Goal: Find specific page/section: Find specific page/section

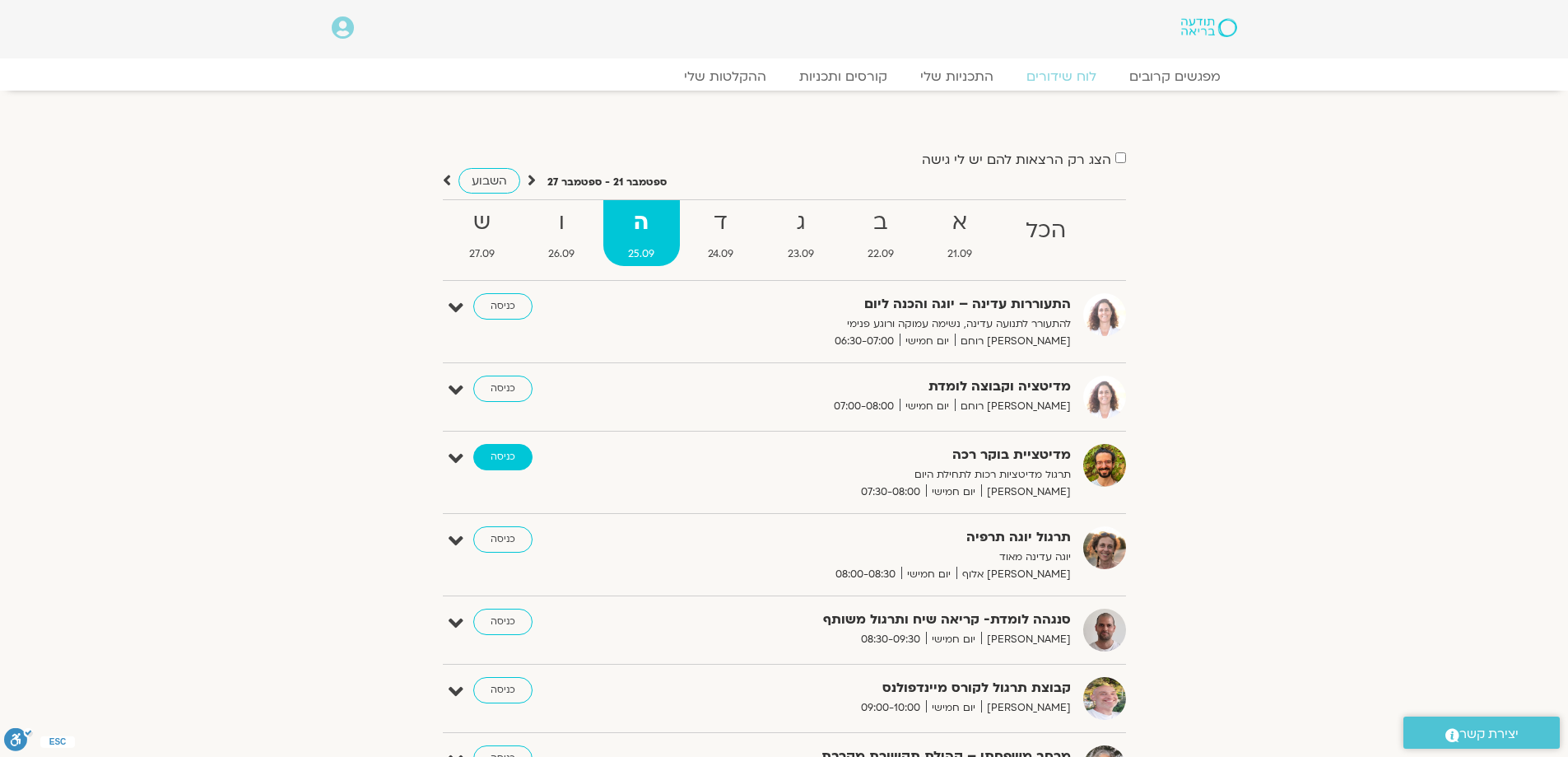
click at [499, 452] on link "כניסה" at bounding box center [503, 456] width 59 height 27
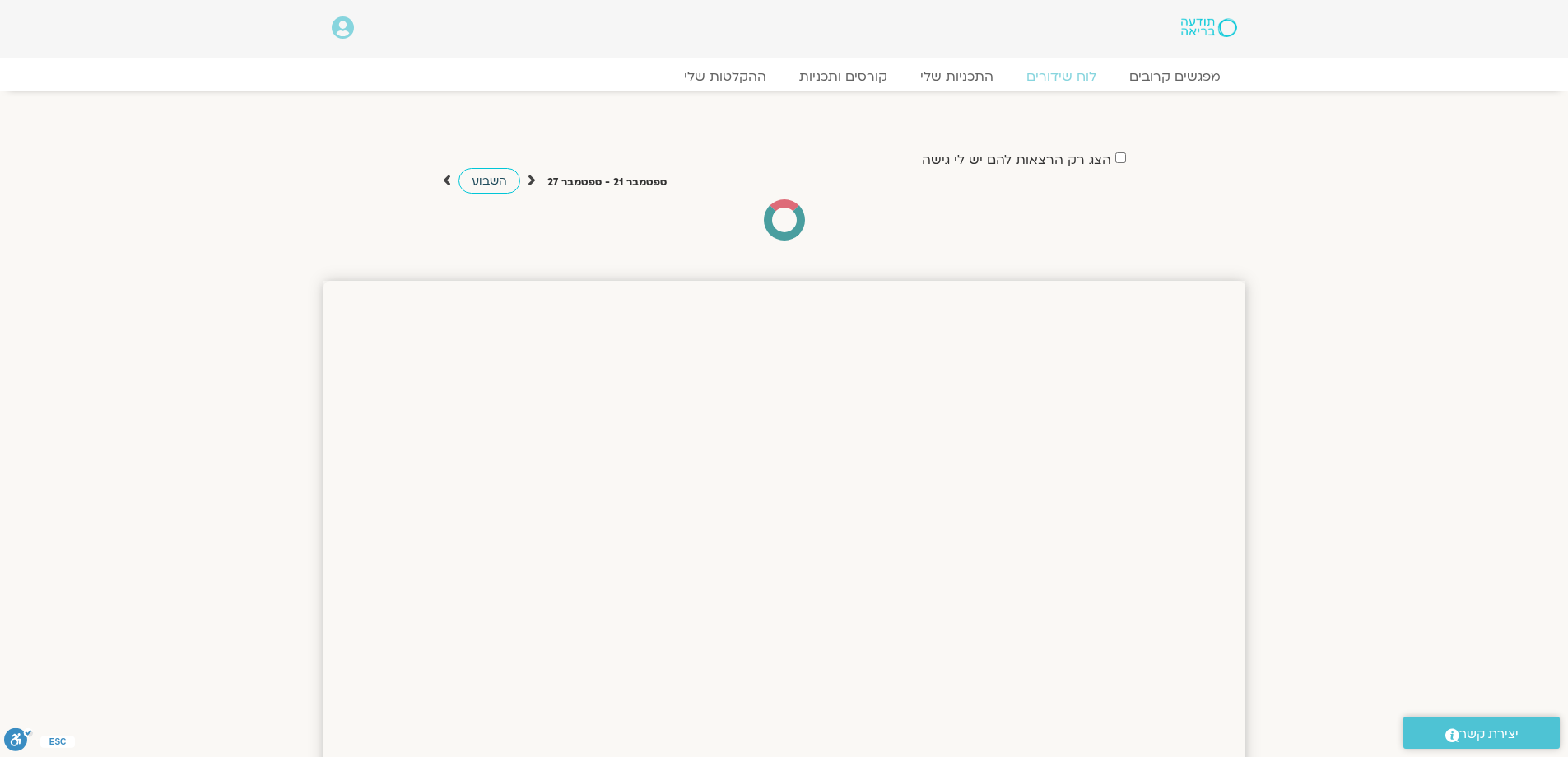
click at [490, 184] on span "השבוע" at bounding box center [489, 180] width 35 height 16
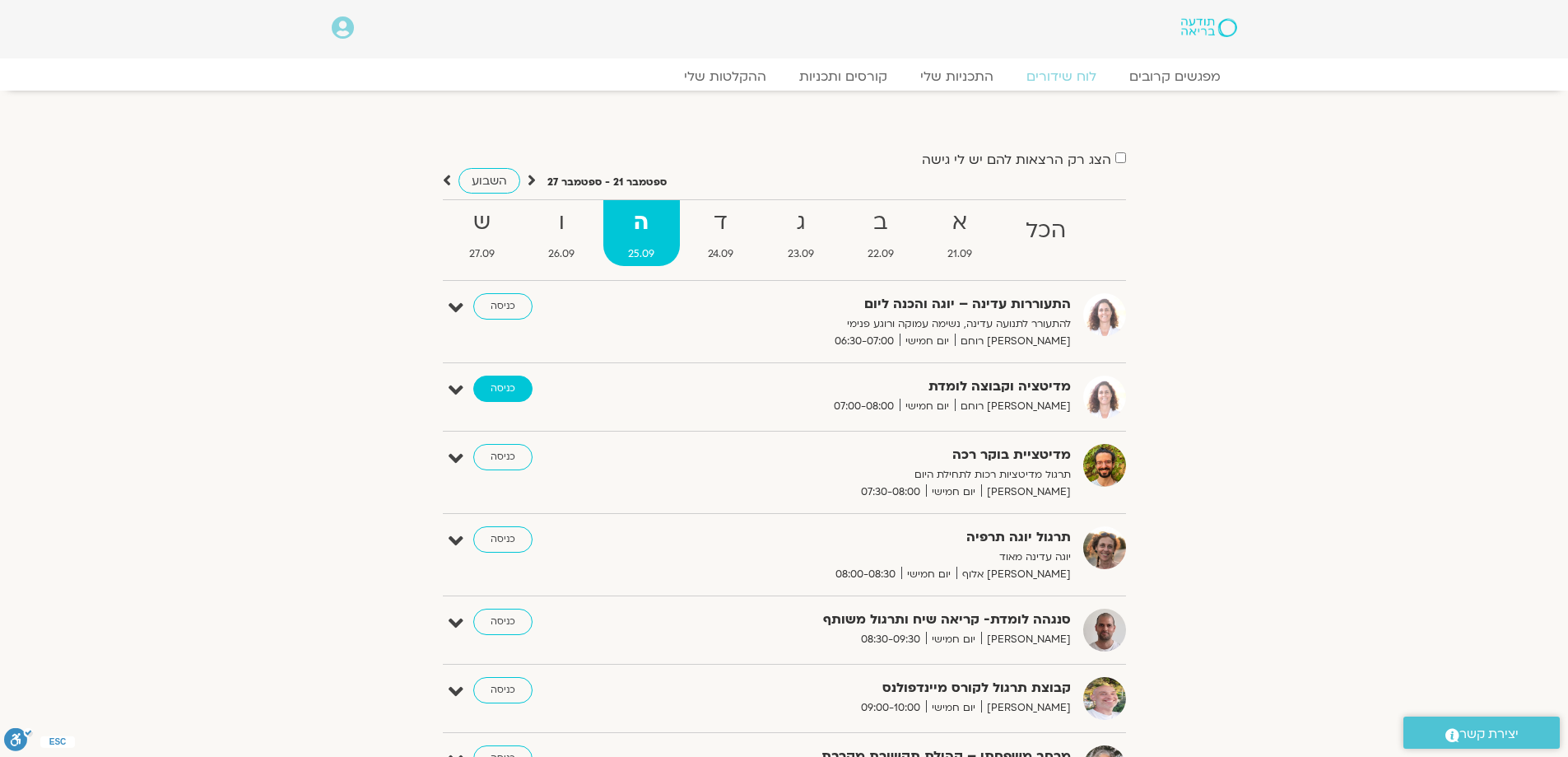
click at [501, 387] on link "כניסה" at bounding box center [503, 388] width 59 height 27
